Goal: Task Accomplishment & Management: Manage account settings

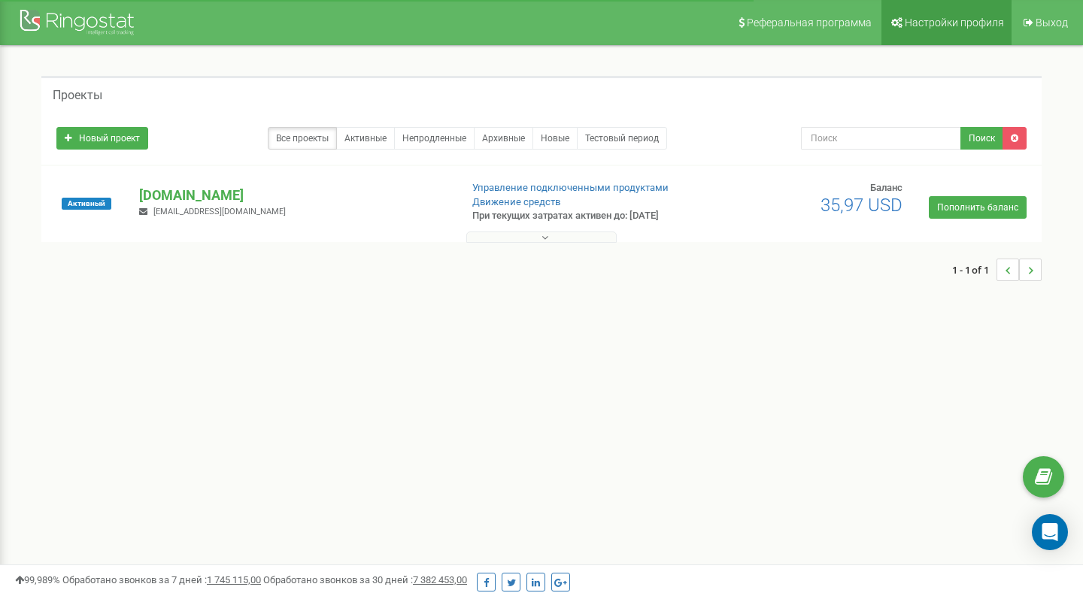
click at [927, 26] on span "Настройки профиля" at bounding box center [954, 23] width 99 height 12
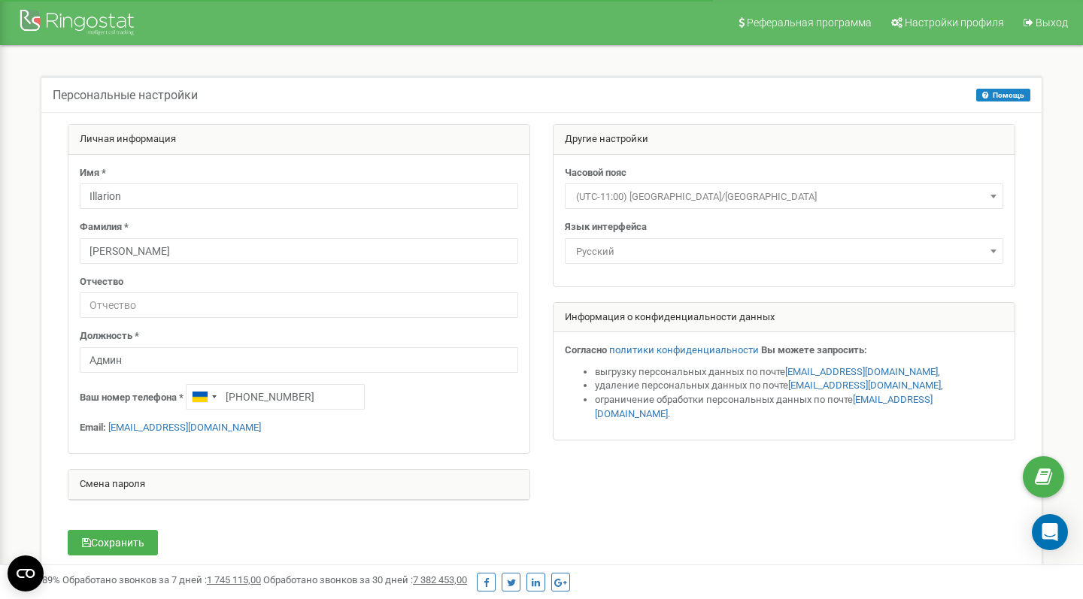
click at [118, 484] on div "Смена пароля" at bounding box center [298, 485] width 461 height 30
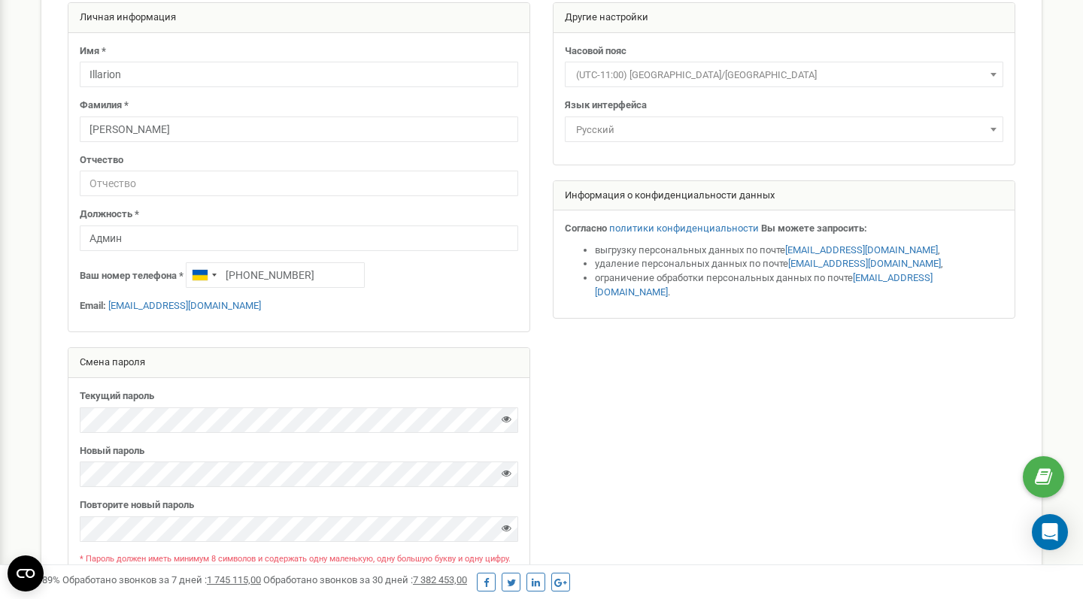
scroll to position [123, 0]
click at [190, 459] on div "Личная информация Имя * Illarion [PERSON_NAME] Отчество Должность * Админ [PHON…" at bounding box center [298, 300] width 485 height 597
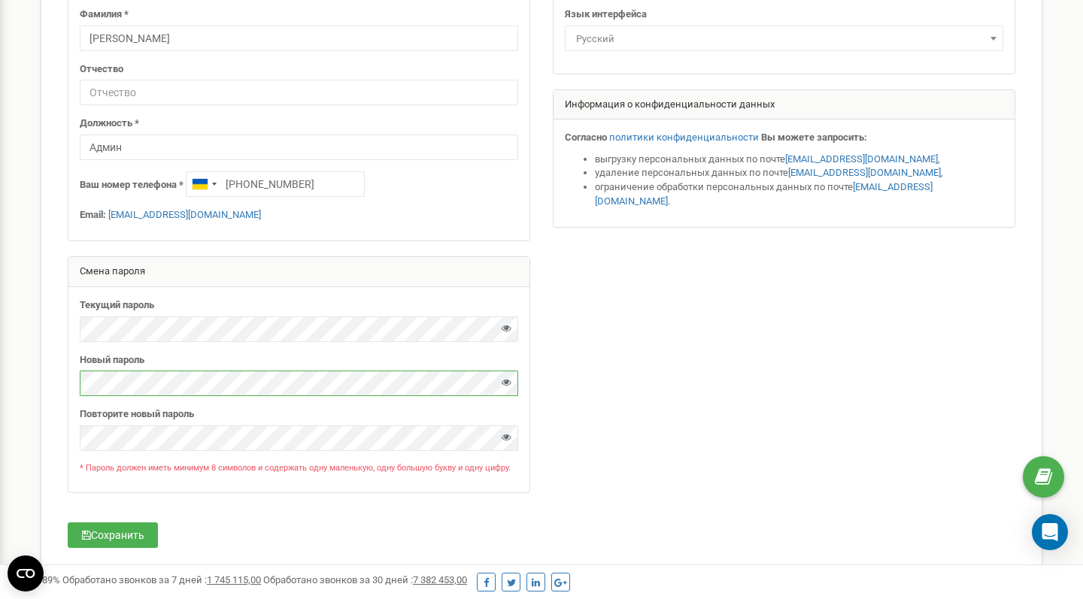
scroll to position [219, 0]
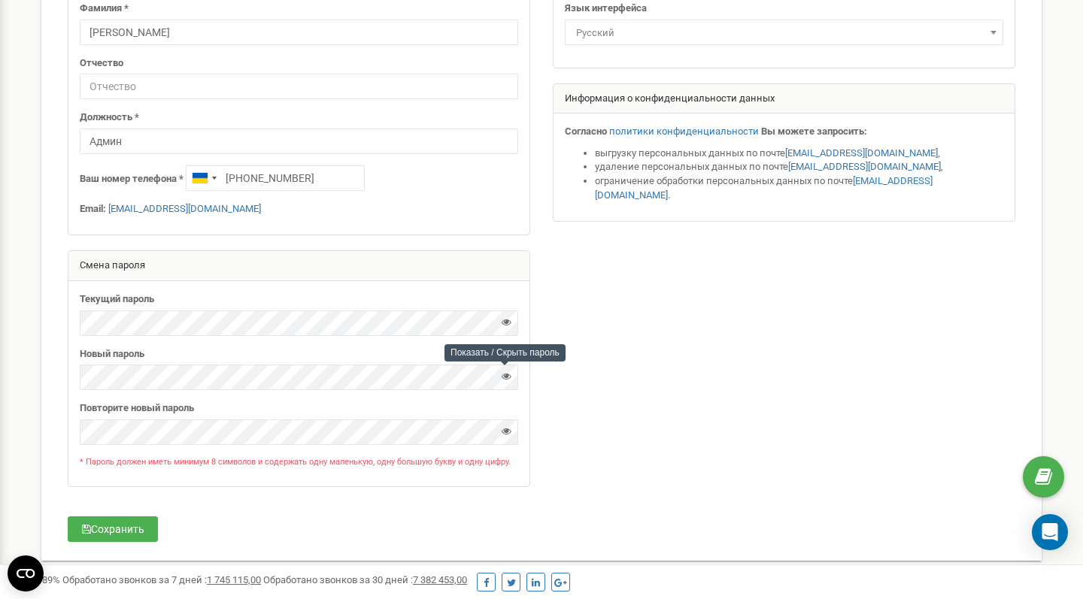
click at [510, 376] on icon at bounding box center [507, 376] width 10 height 10
click at [129, 523] on button "Сохранить" at bounding box center [113, 530] width 90 height 26
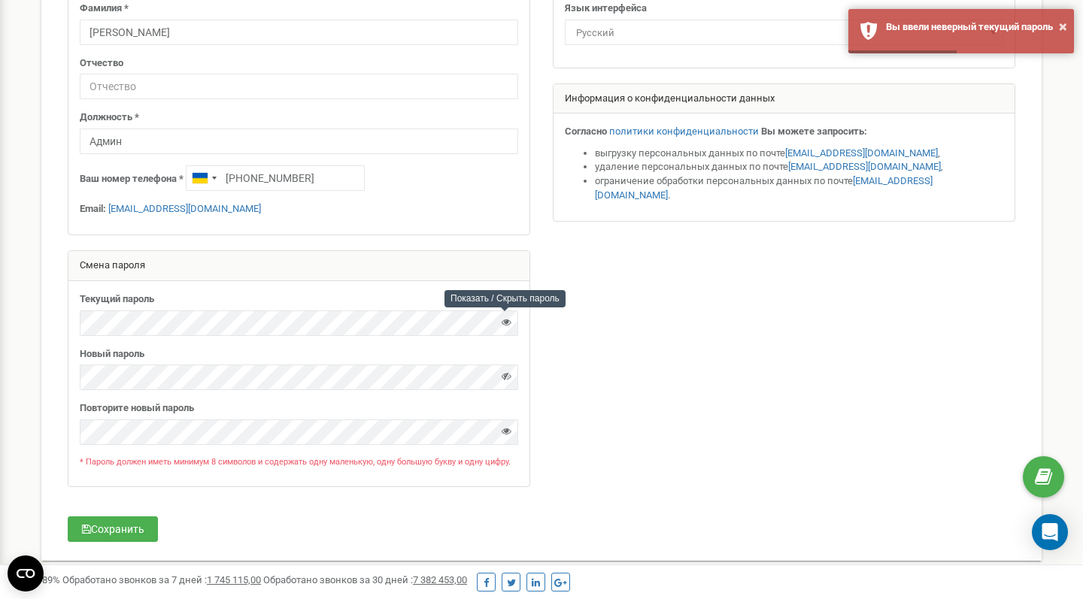
click at [505, 317] on icon at bounding box center [507, 322] width 10 height 10
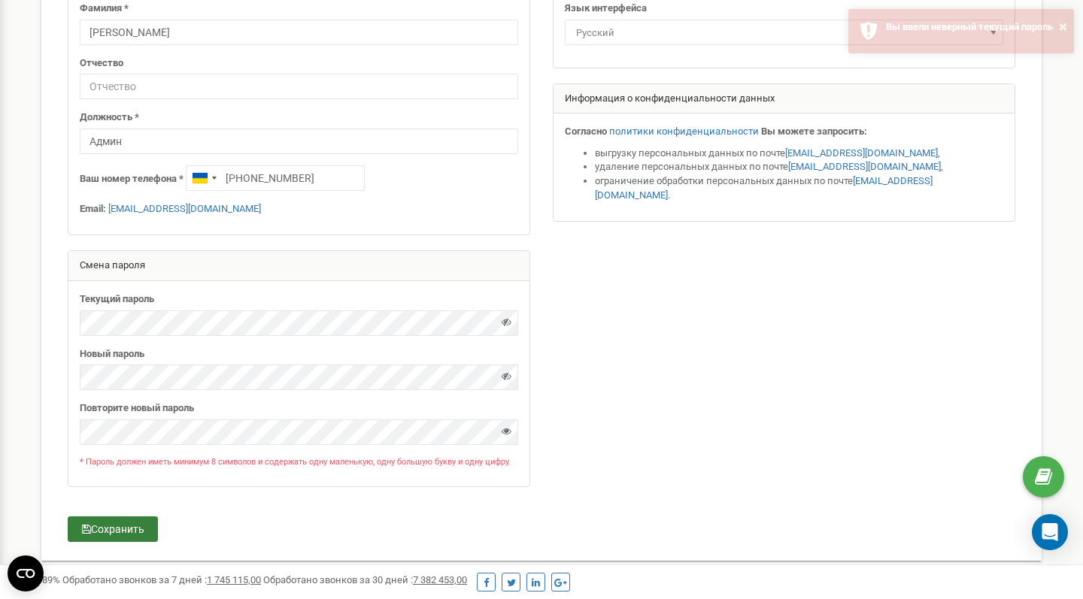
click at [111, 520] on button "Сохранить" at bounding box center [113, 530] width 90 height 26
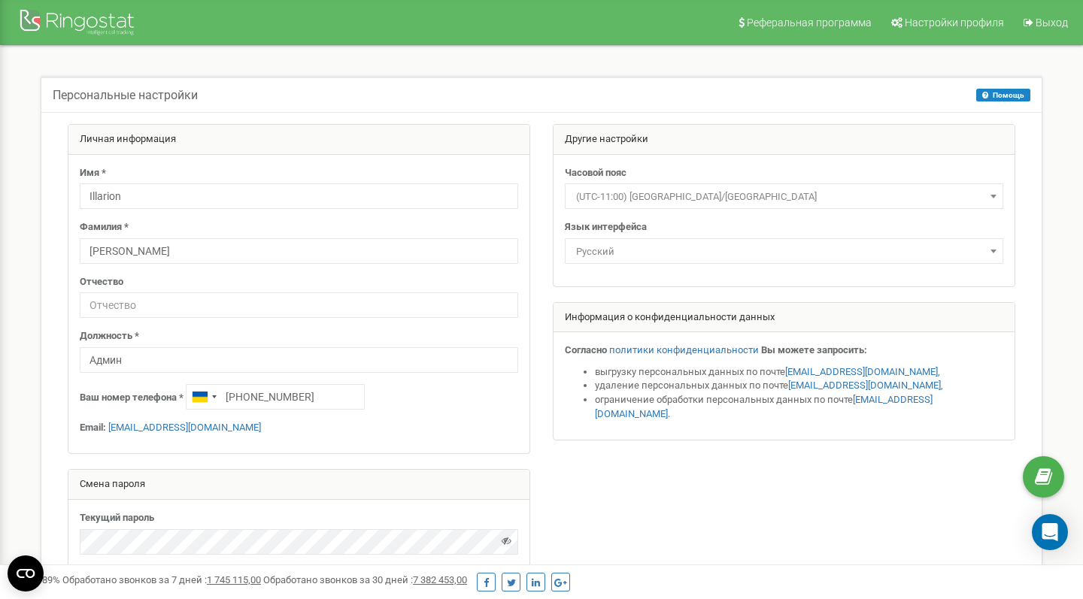
scroll to position [0, 0]
click at [1032, 20] on icon at bounding box center [1028, 22] width 10 height 11
